Goal: Transaction & Acquisition: Download file/media

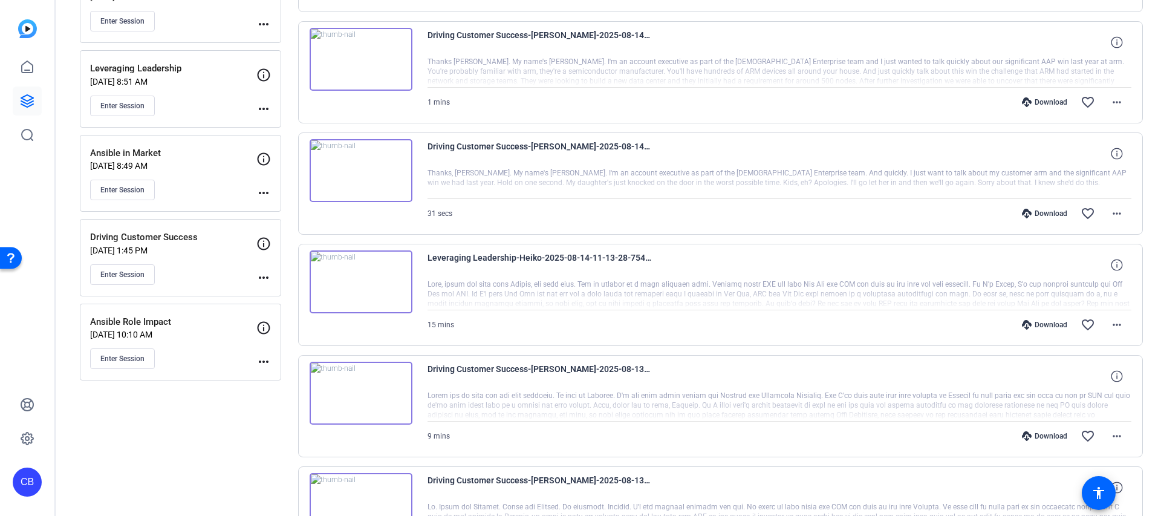
scroll to position [475, 0]
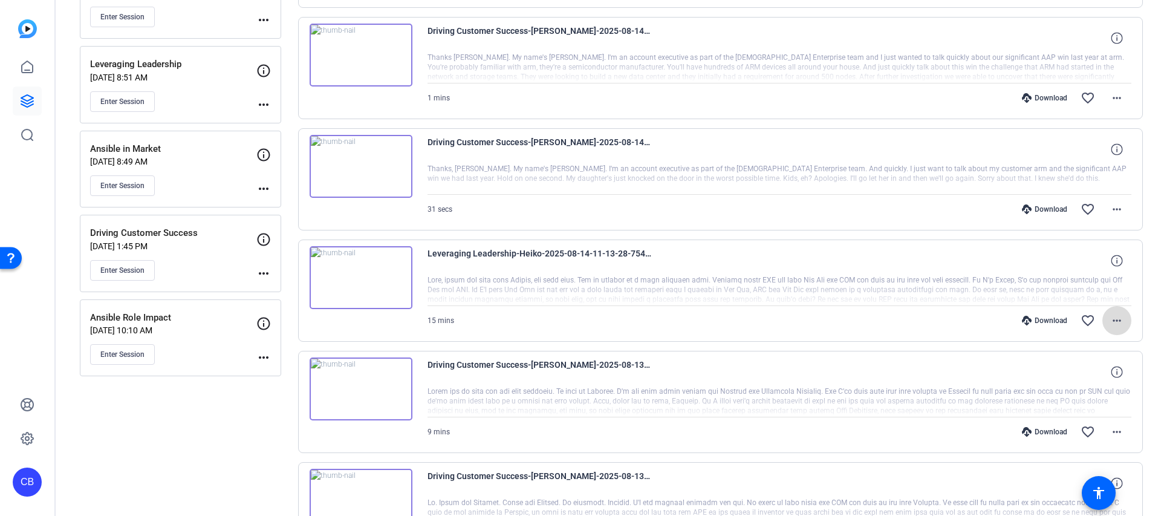
click at [1120, 331] on span at bounding box center [1116, 320] width 29 height 29
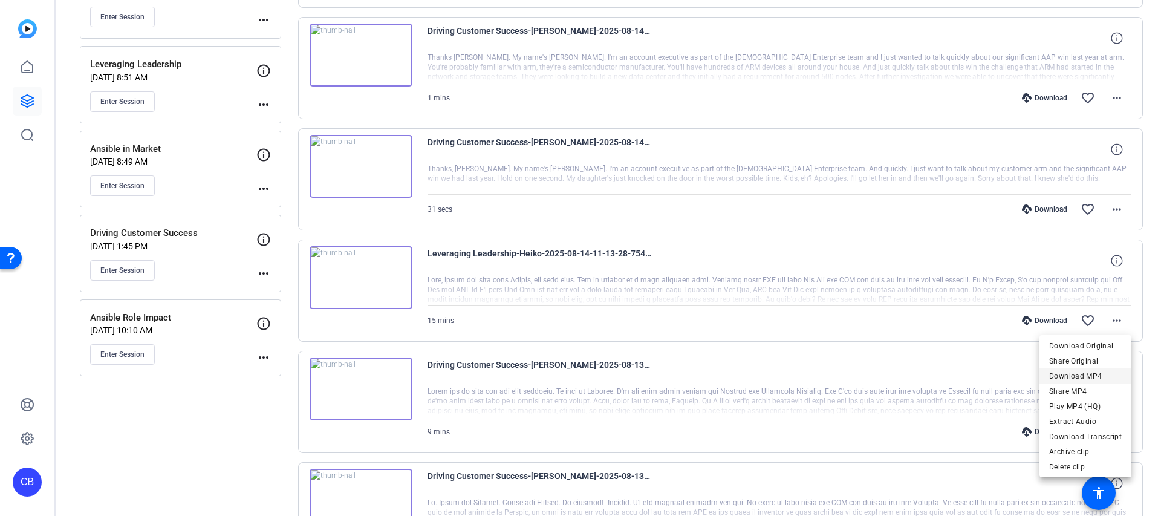
click at [1110, 374] on span "Download MP4" at bounding box center [1085, 376] width 73 height 15
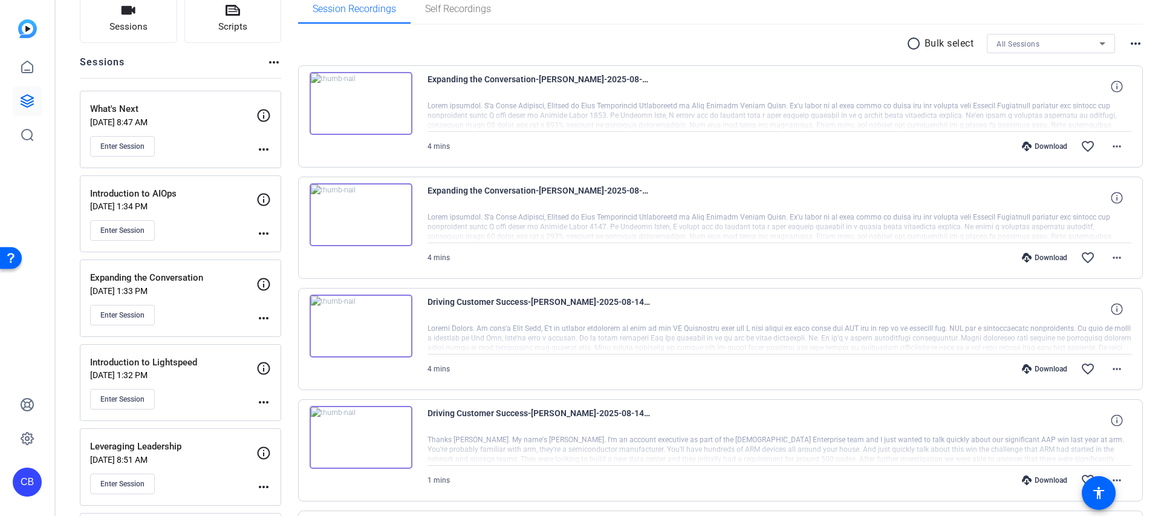
scroll to position [89, 0]
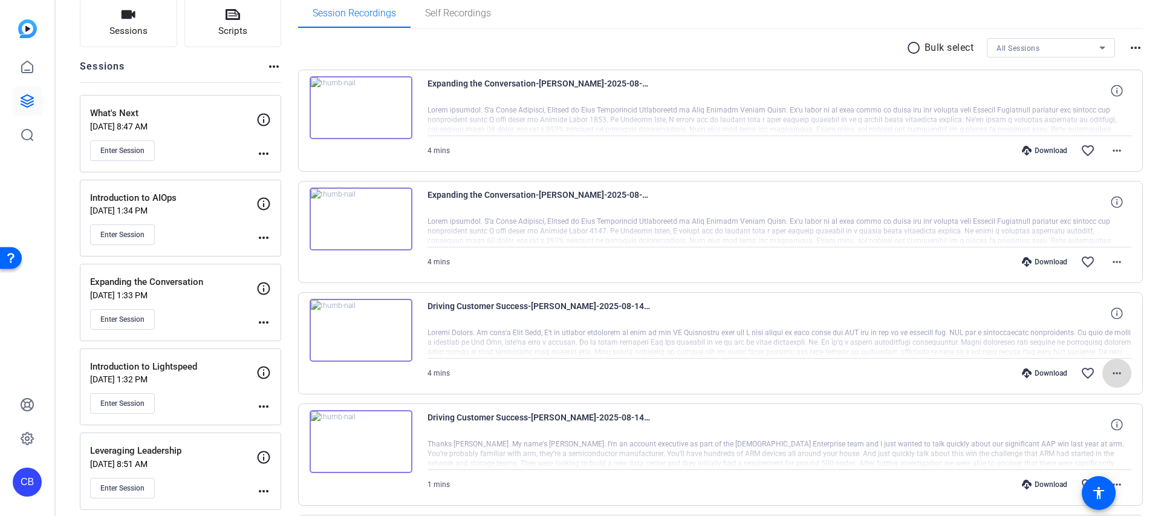
click at [1105, 372] on span at bounding box center [1116, 373] width 29 height 29
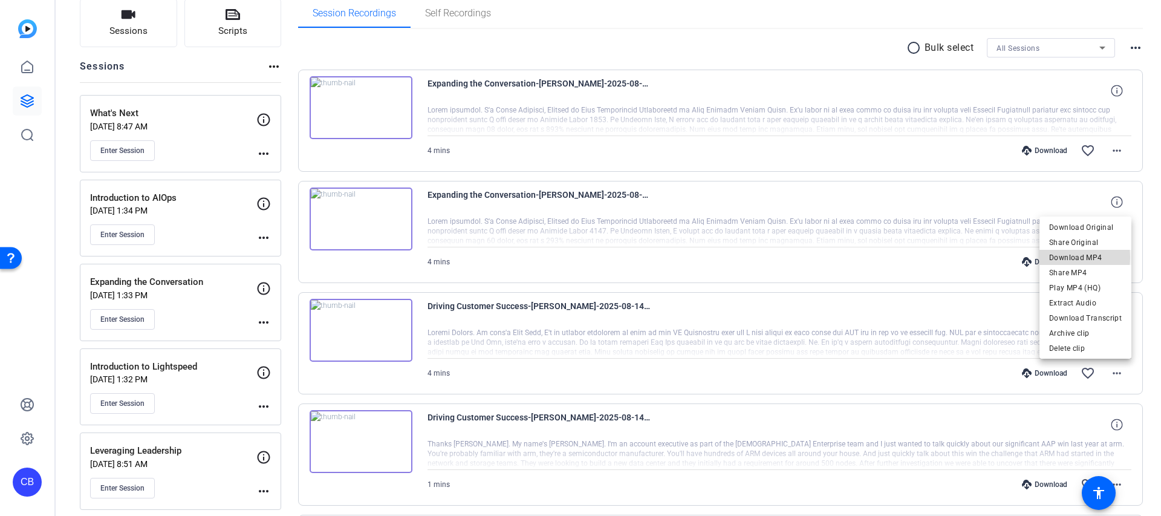
click at [1068, 257] on span "Download MP4" at bounding box center [1085, 257] width 73 height 15
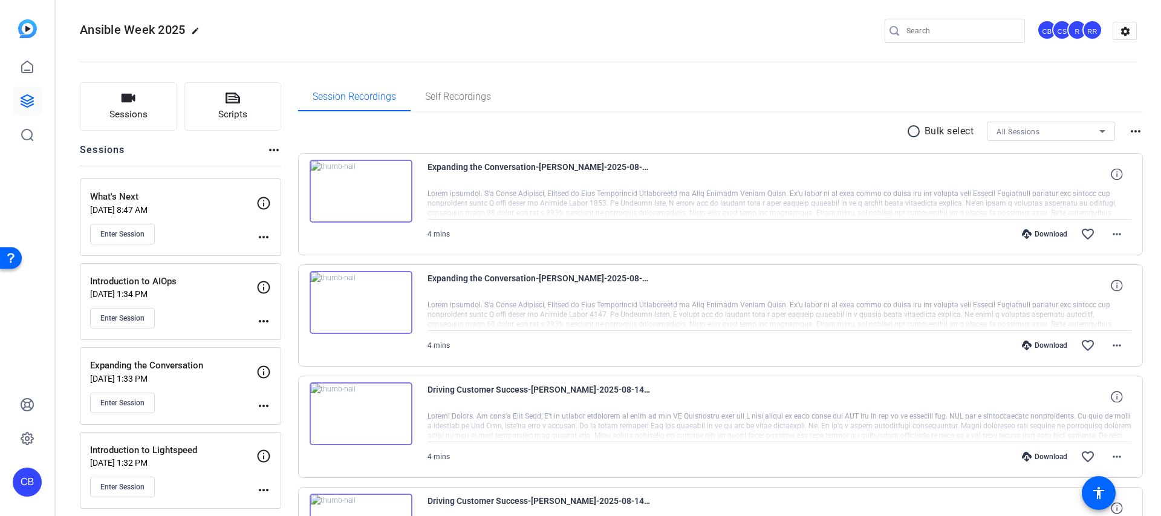
scroll to position [0, 0]
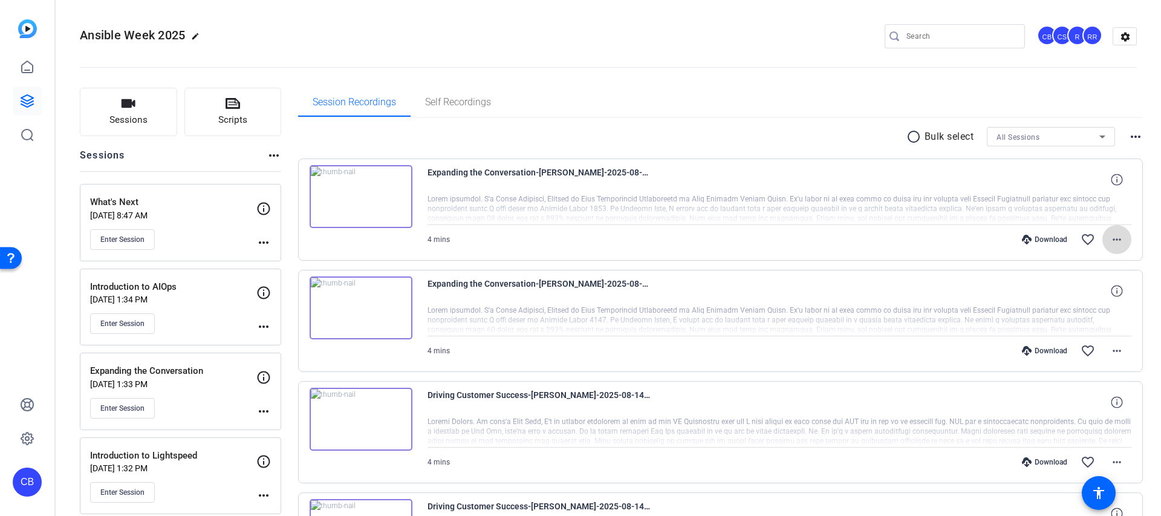
click at [1112, 232] on mat-icon "more_horiz" at bounding box center [1116, 239] width 15 height 15
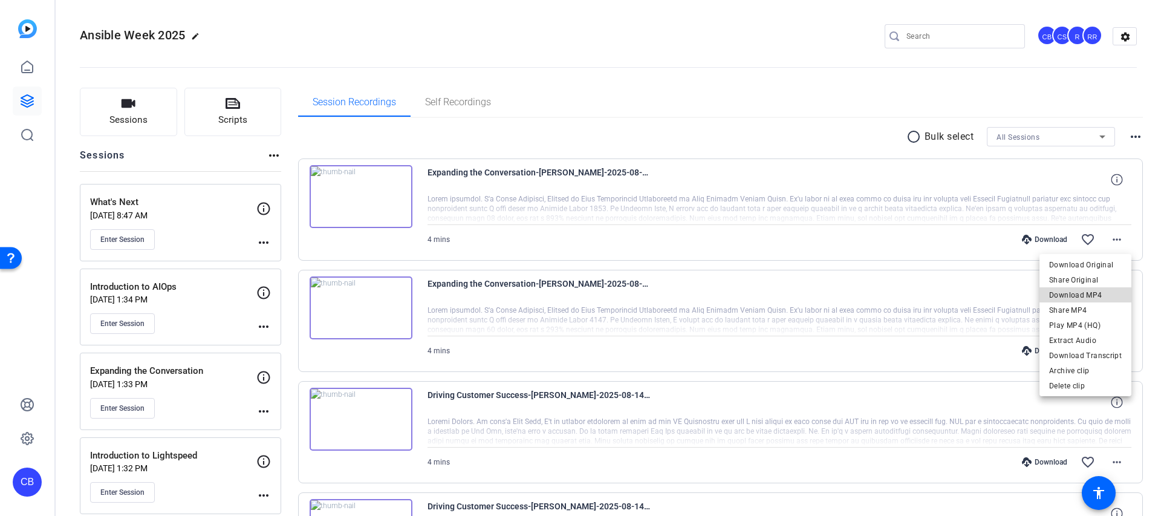
click at [1100, 294] on span "Download MP4" at bounding box center [1085, 295] width 73 height 15
